Goal: Check status: Check status

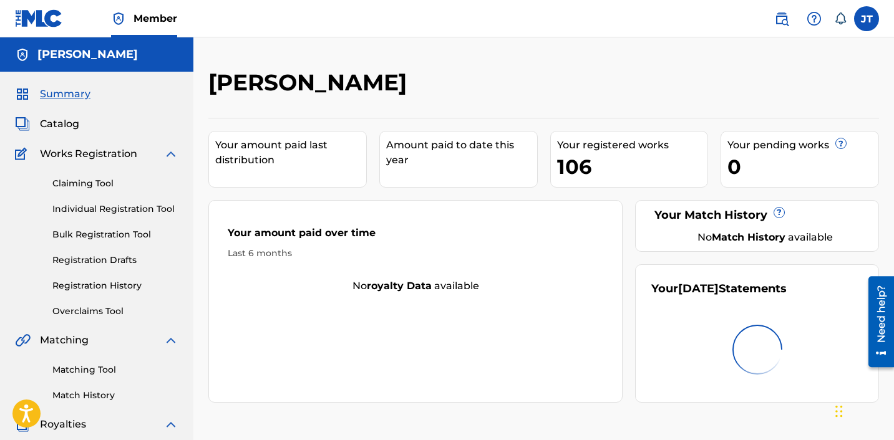
click at [104, 287] on link "Registration History" at bounding box center [115, 285] width 126 height 13
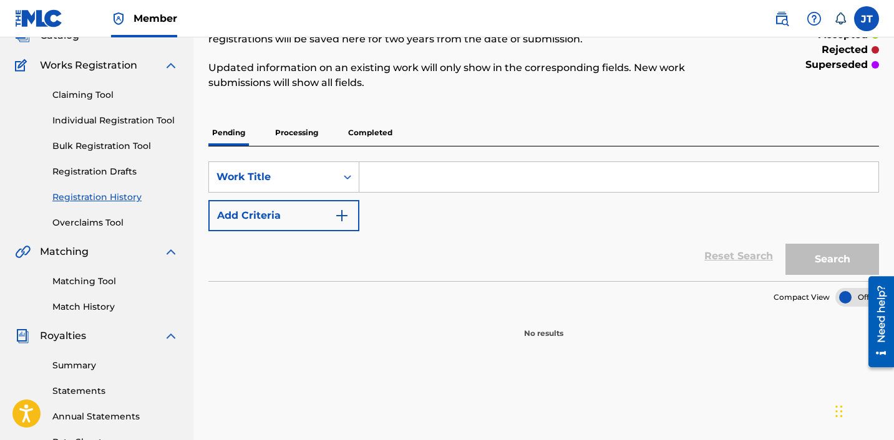
scroll to position [86, 0]
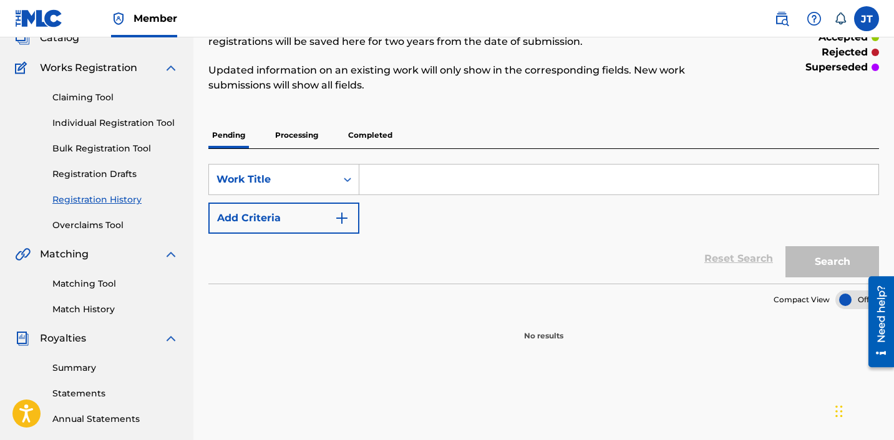
click at [387, 134] on p "Completed" at bounding box center [370, 135] width 52 height 26
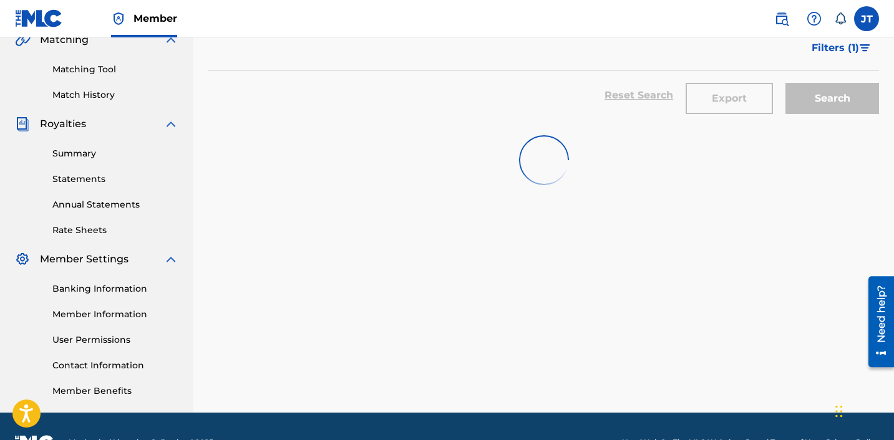
scroll to position [333, 0]
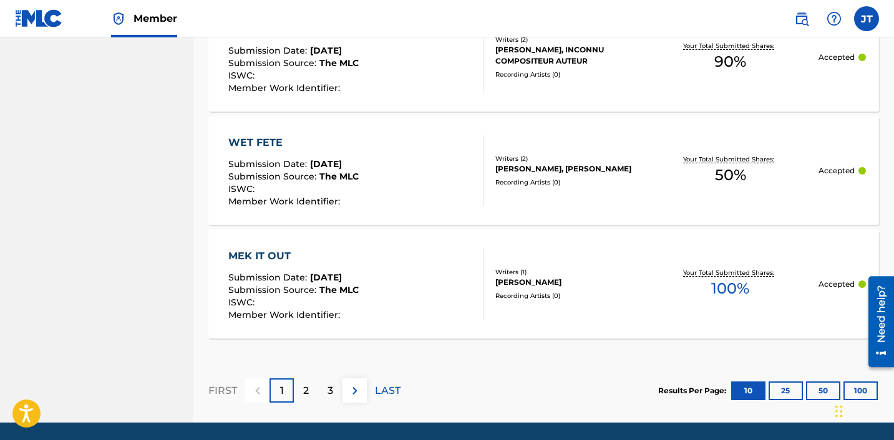
scroll to position [1287, 0]
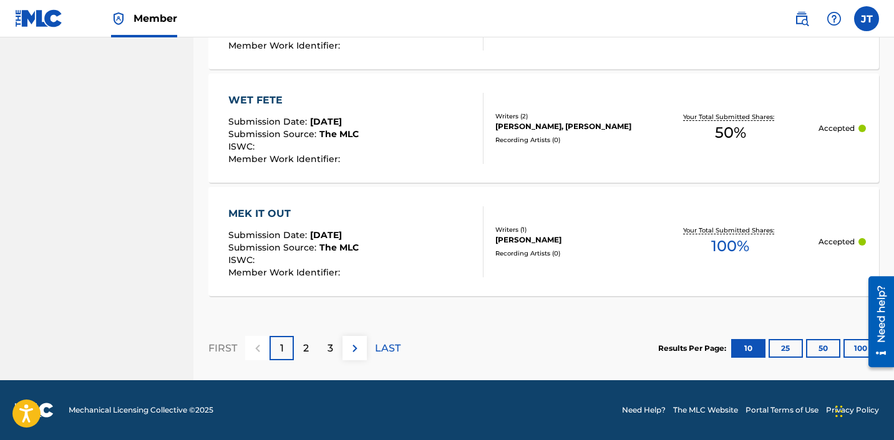
click at [304, 341] on p "2" at bounding box center [306, 348] width 6 height 15
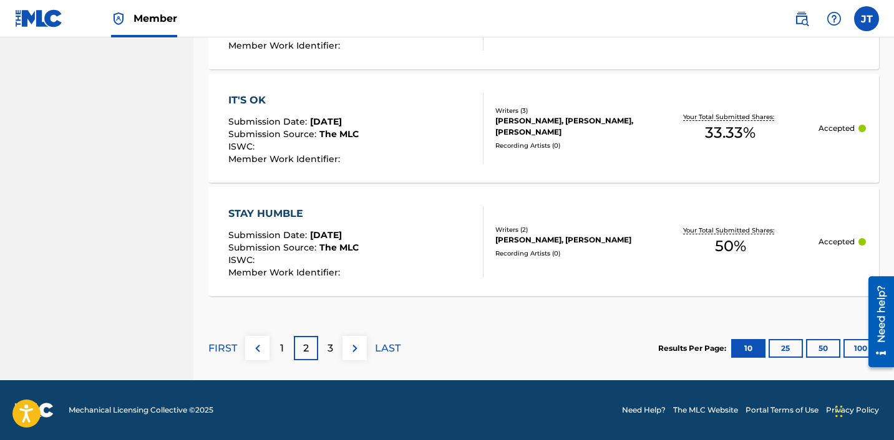
click at [357, 354] on img at bounding box center [354, 348] width 15 height 15
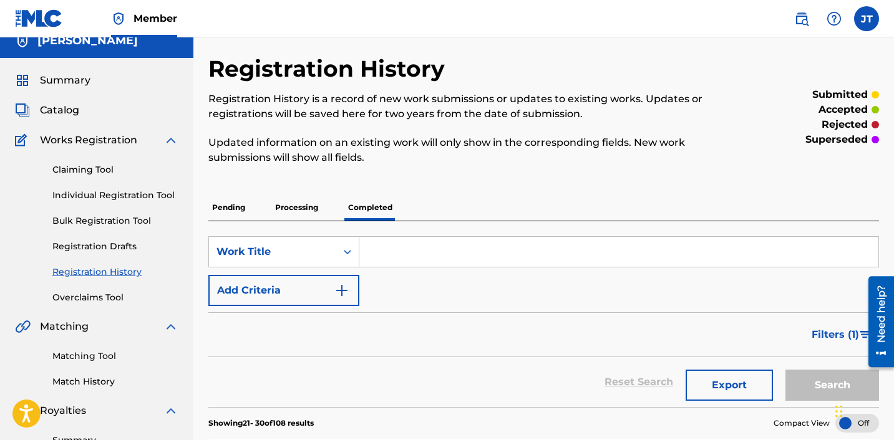
scroll to position [12, 0]
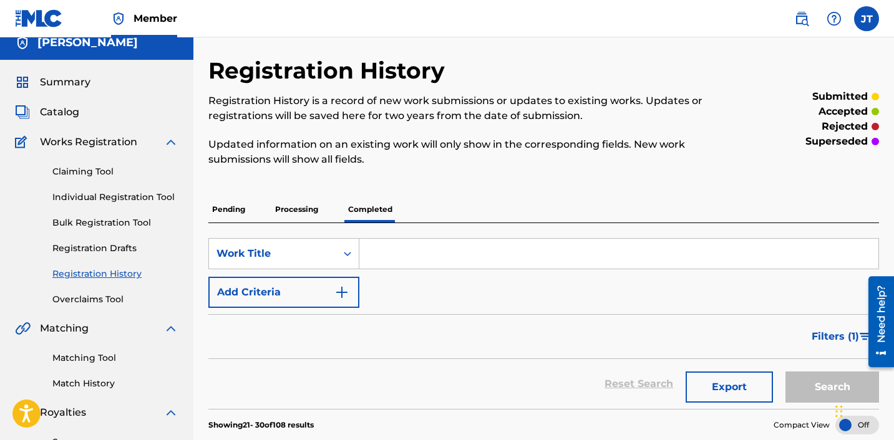
click at [306, 208] on p "Processing" at bounding box center [296, 209] width 51 height 26
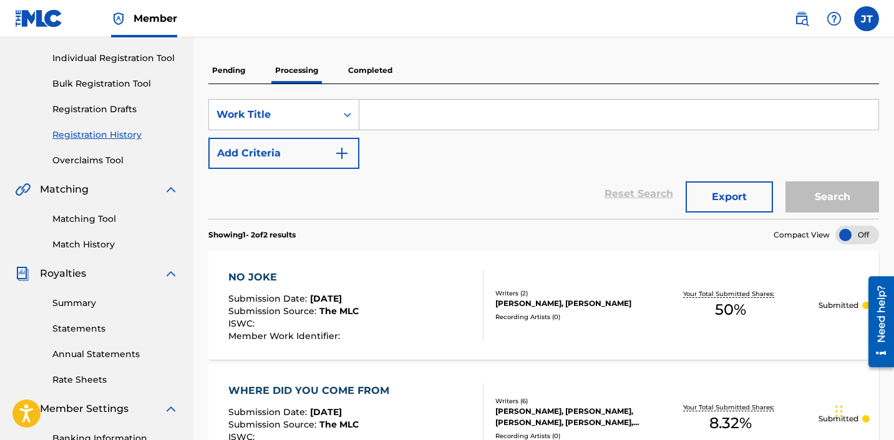
scroll to position [147, 0]
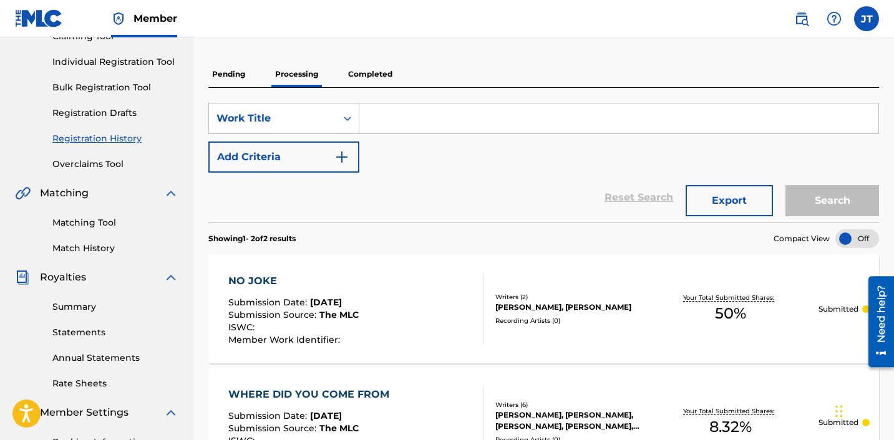
click at [382, 82] on p "Completed" at bounding box center [370, 74] width 52 height 26
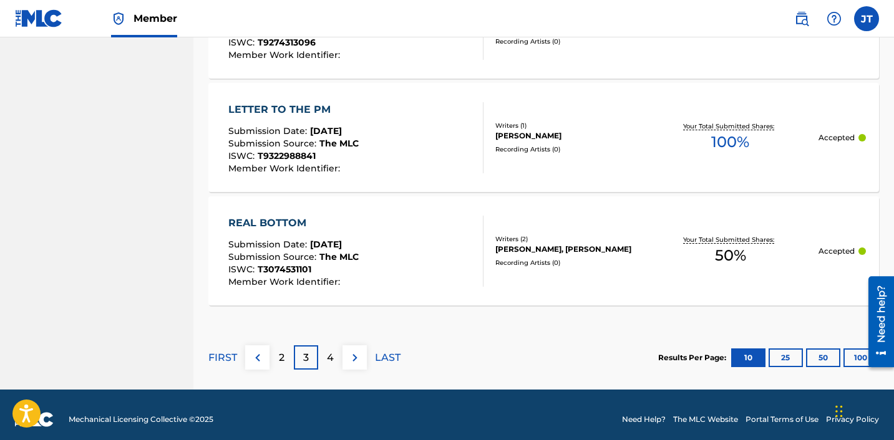
scroll to position [1287, 0]
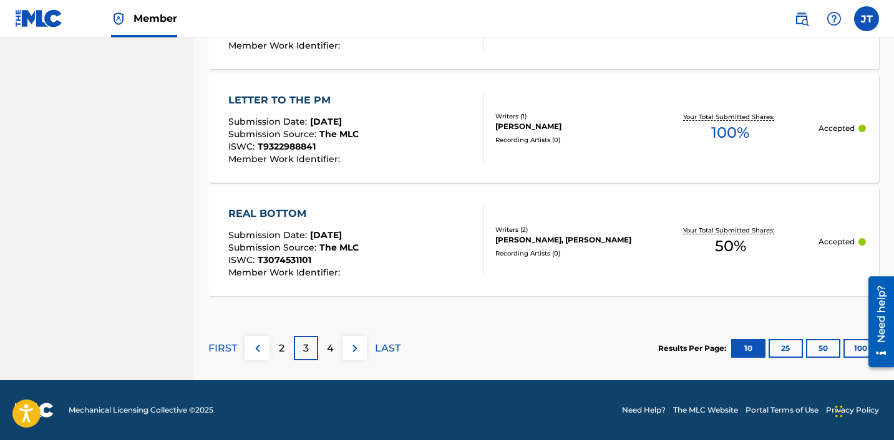
click at [816, 347] on button "50" at bounding box center [823, 348] width 34 height 19
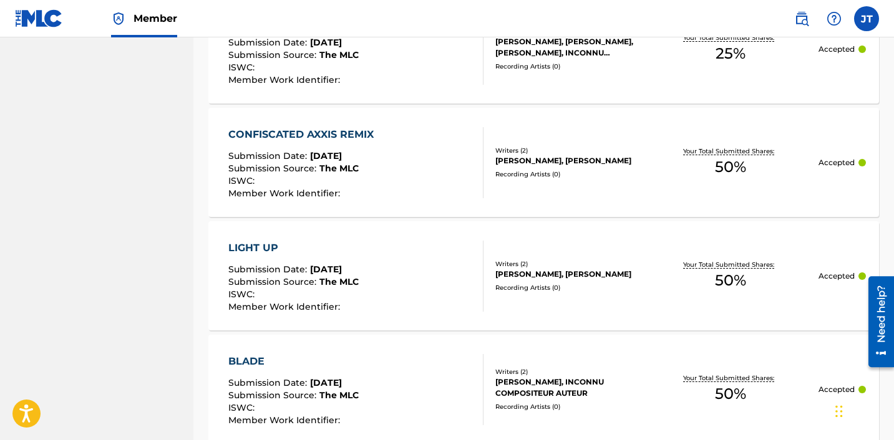
scroll to position [5827, 0]
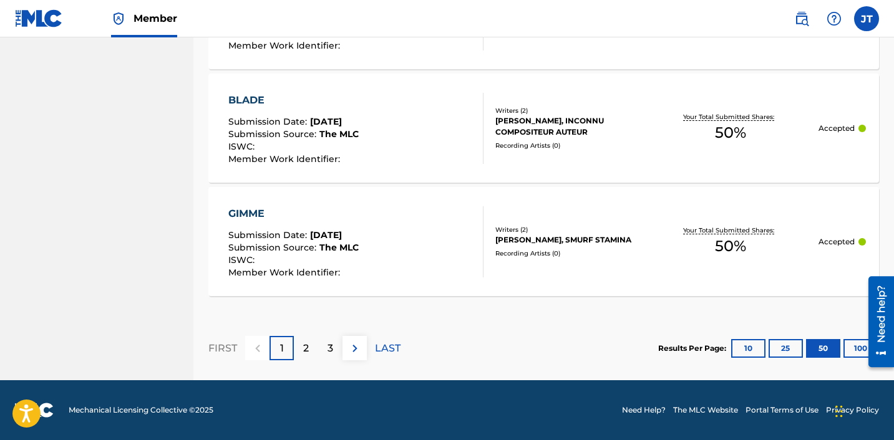
click at [851, 350] on button "100" at bounding box center [860, 348] width 34 height 19
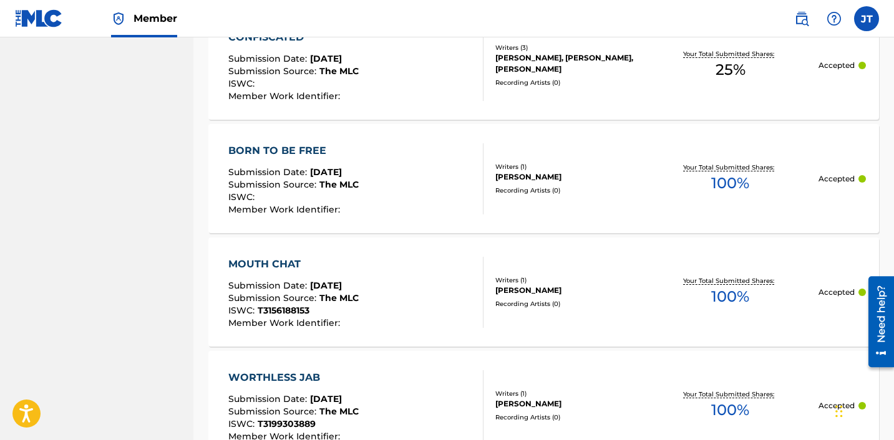
scroll to position [11436, 0]
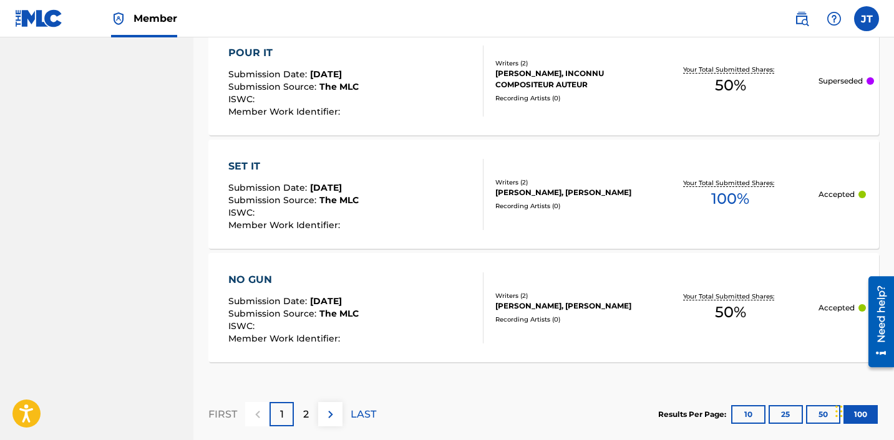
click at [304, 410] on p "2" at bounding box center [306, 414] width 6 height 15
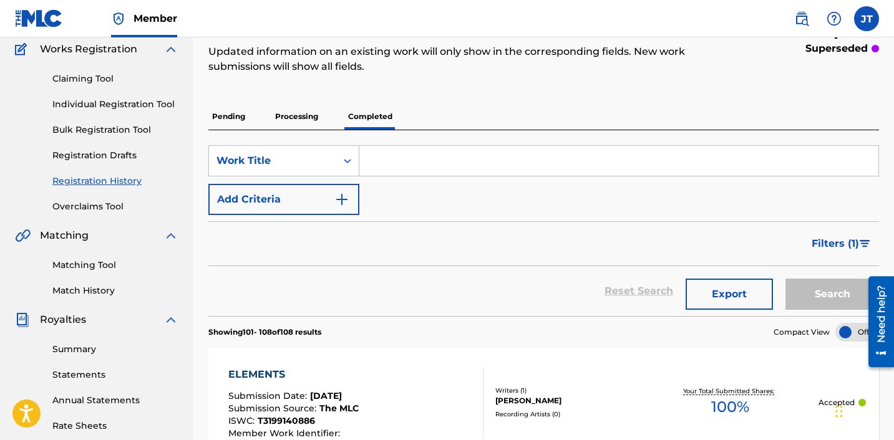
scroll to position [95, 0]
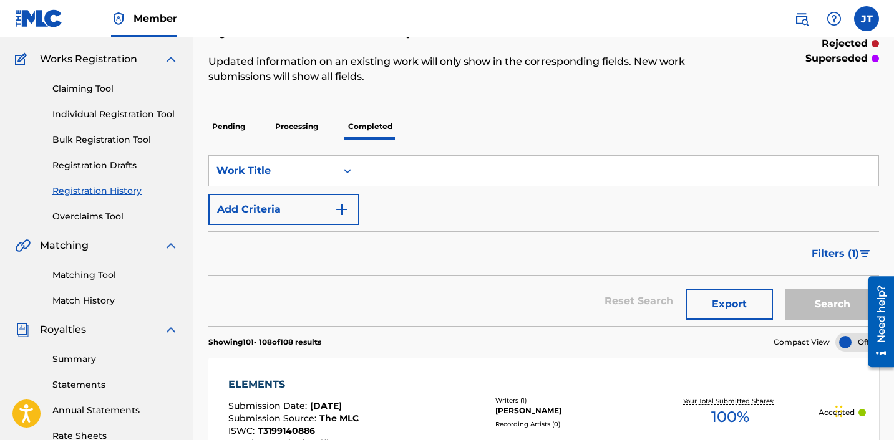
click at [240, 118] on p "Pending" at bounding box center [228, 126] width 41 height 26
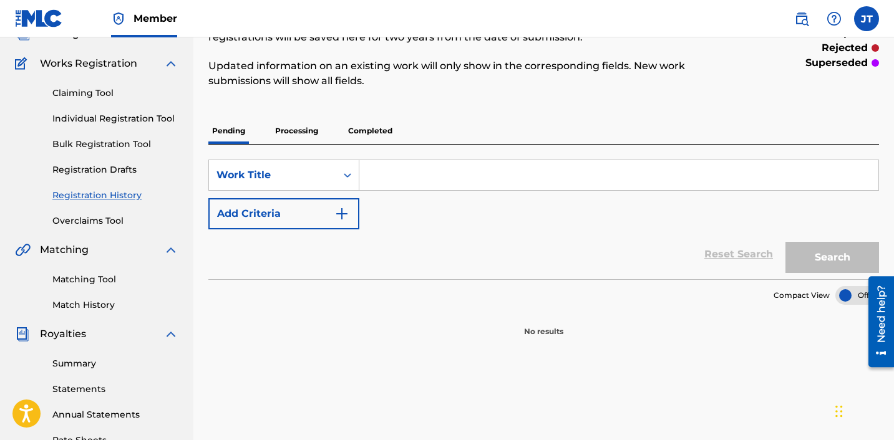
scroll to position [87, 0]
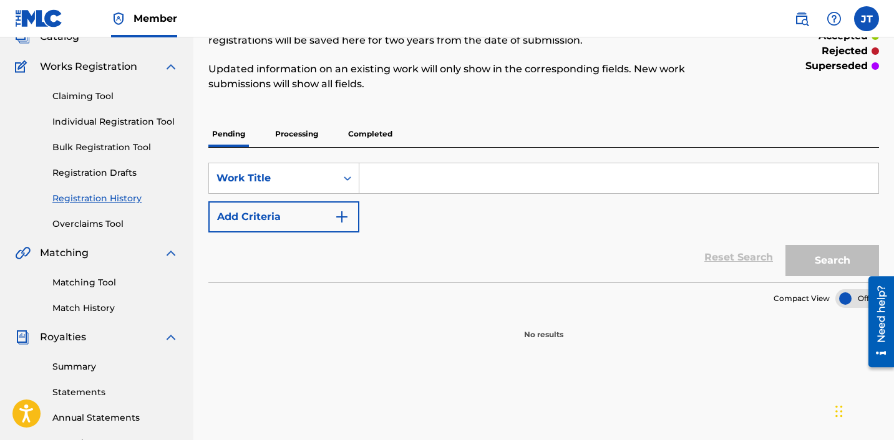
click at [317, 140] on p "Processing" at bounding box center [296, 134] width 51 height 26
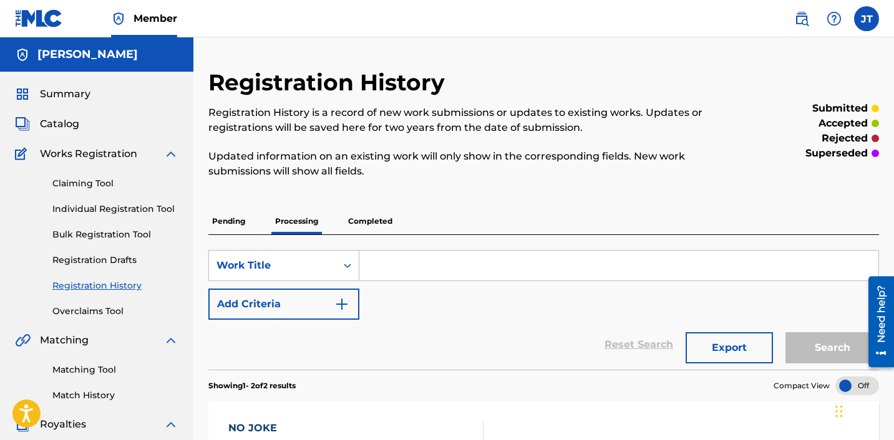
click at [79, 126] on div "Catalog" at bounding box center [96, 124] width 163 height 15
click at [68, 126] on span "Catalog" at bounding box center [59, 124] width 39 height 15
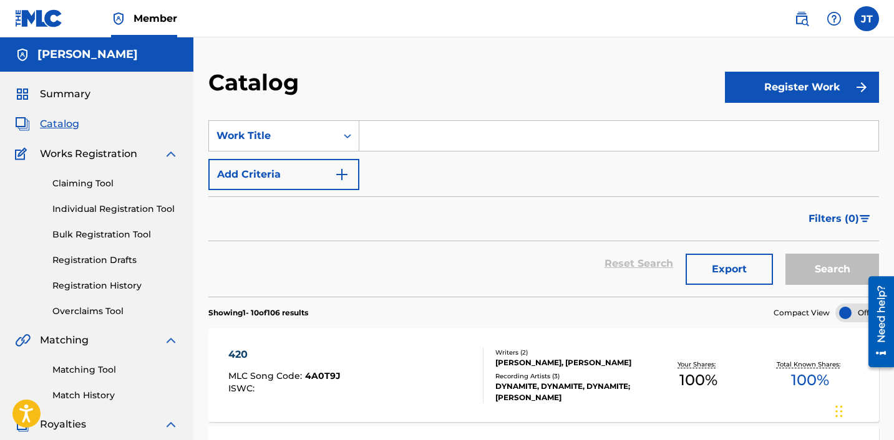
click at [94, 178] on link "Claiming Tool" at bounding box center [115, 183] width 126 height 13
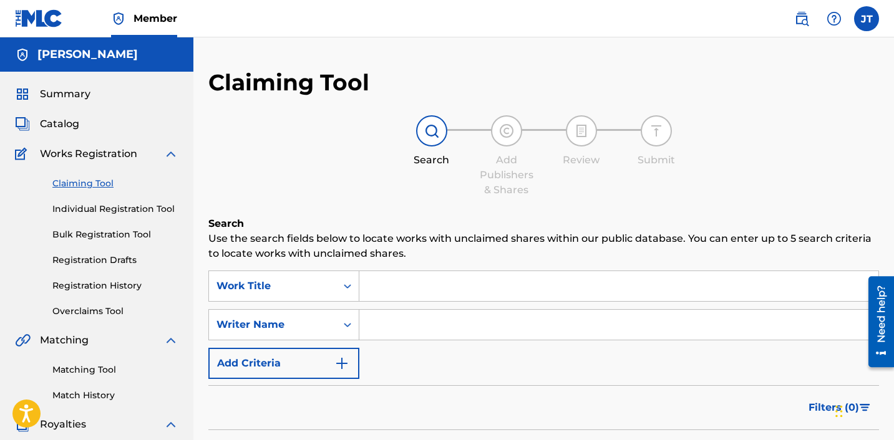
click at [65, 95] on span "Summary" at bounding box center [65, 94] width 51 height 15
